Goal: Task Accomplishment & Management: Manage account settings

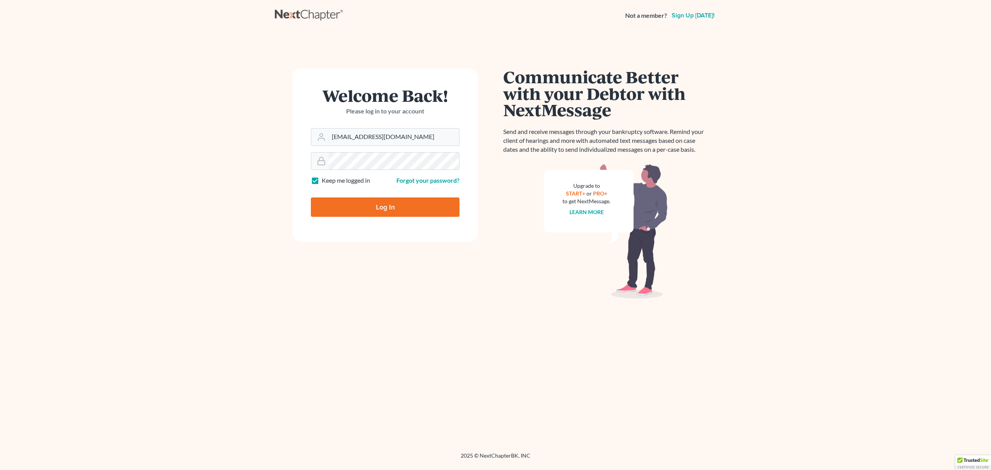
click at [410, 214] on input "Log In" at bounding box center [385, 206] width 149 height 19
type input "Thinking..."
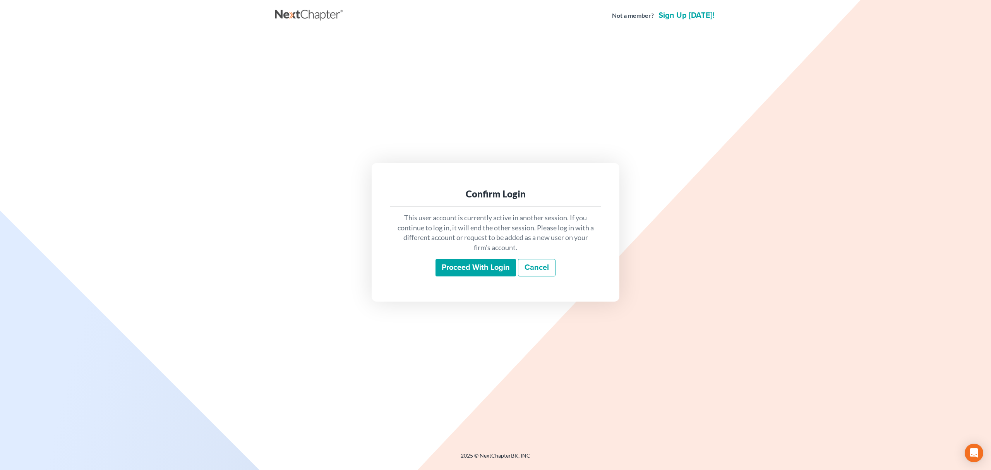
click at [490, 267] on input "Proceed with login" at bounding box center [475, 268] width 81 height 18
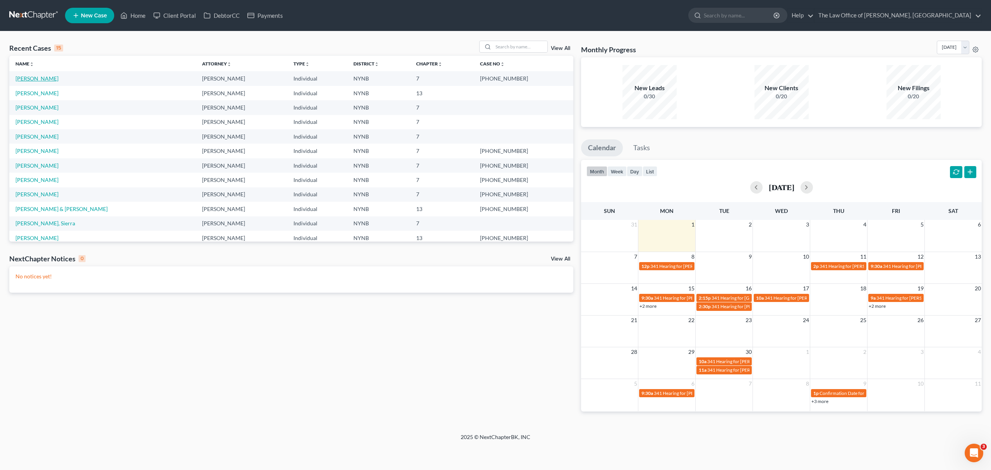
click at [53, 81] on link "[PERSON_NAME]" at bounding box center [36, 78] width 43 height 7
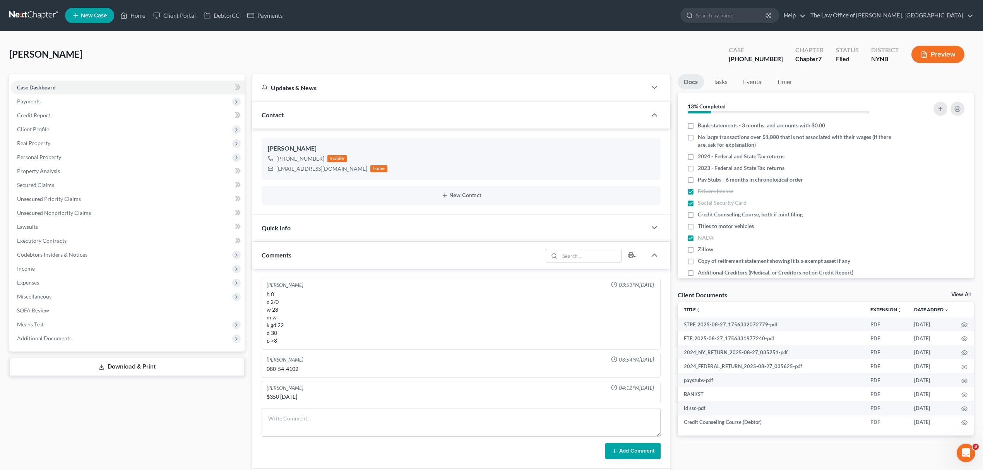
click at [957, 293] on link "View All" at bounding box center [960, 294] width 19 height 5
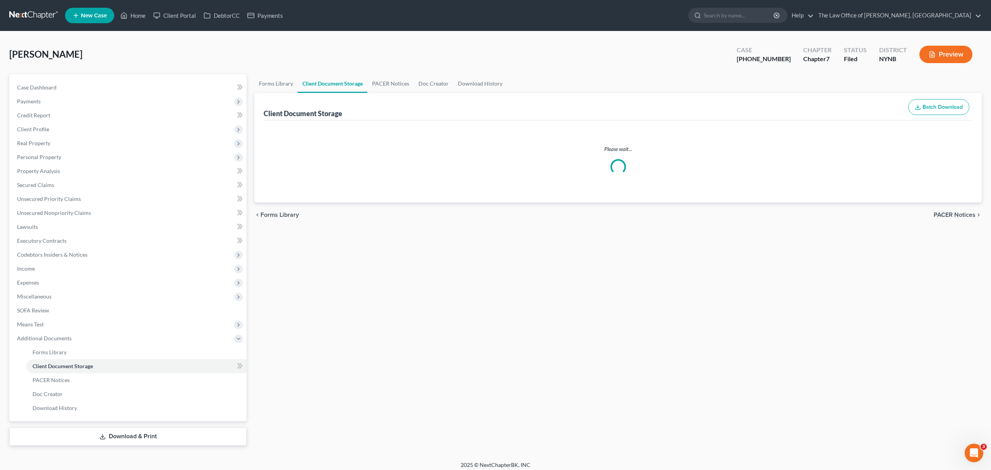
select select "1"
select select "5"
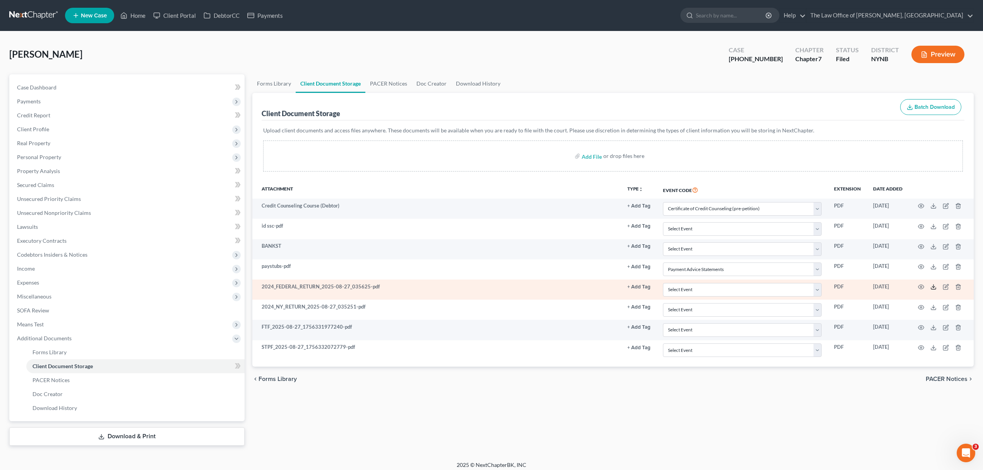
click at [934, 288] on icon at bounding box center [934, 287] width 6 height 6
